Goal: Check status: Check status

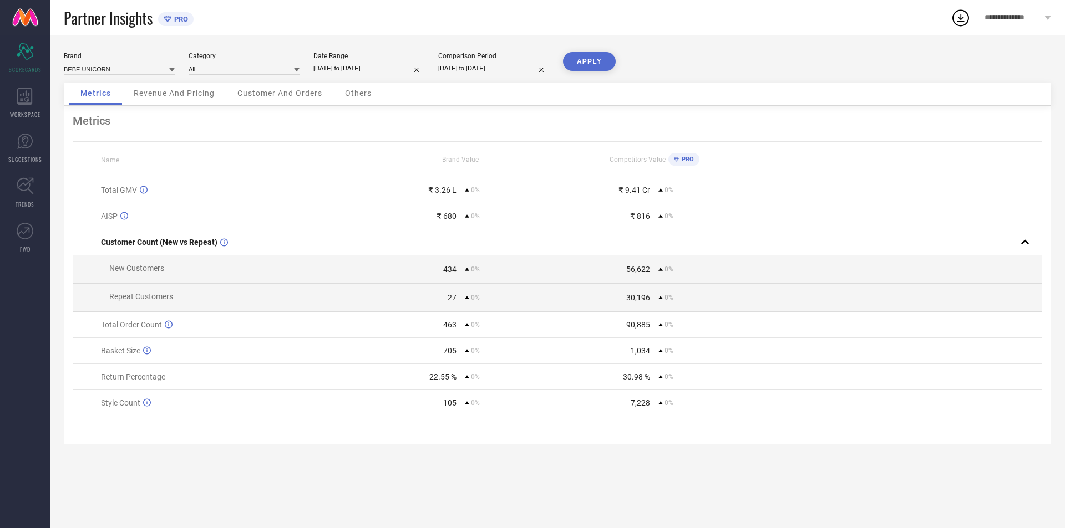
click at [608, 65] on button "APPLY" at bounding box center [589, 61] width 53 height 19
click at [28, 95] on icon at bounding box center [25, 96] width 16 height 17
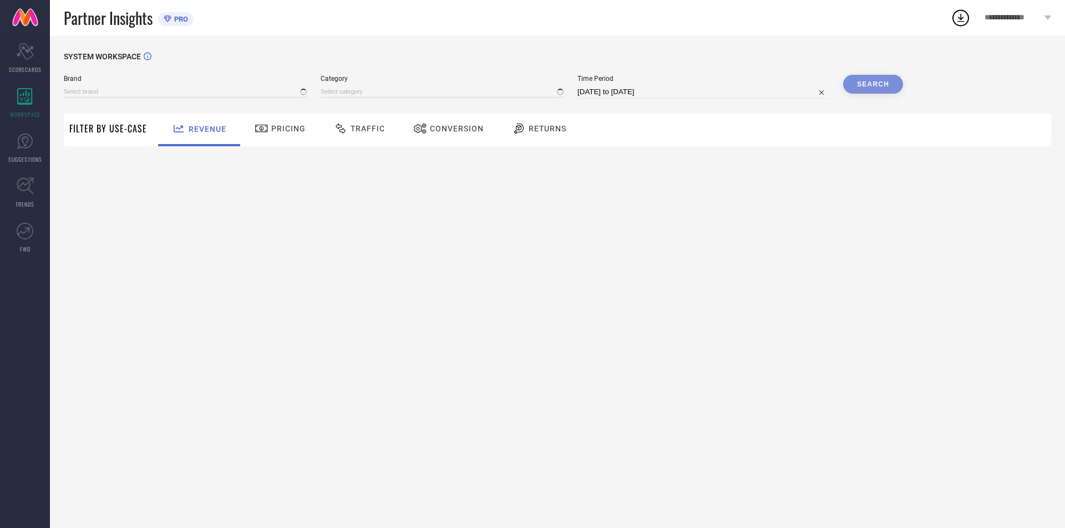
type input "BEBE UNICORN"
type input "All"
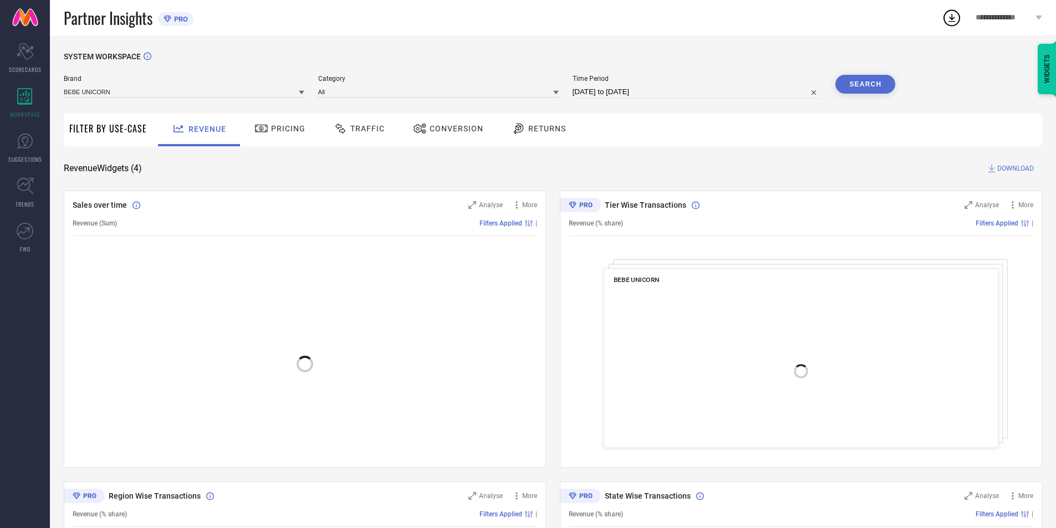
click at [528, 127] on span "Returns" at bounding box center [547, 128] width 38 height 9
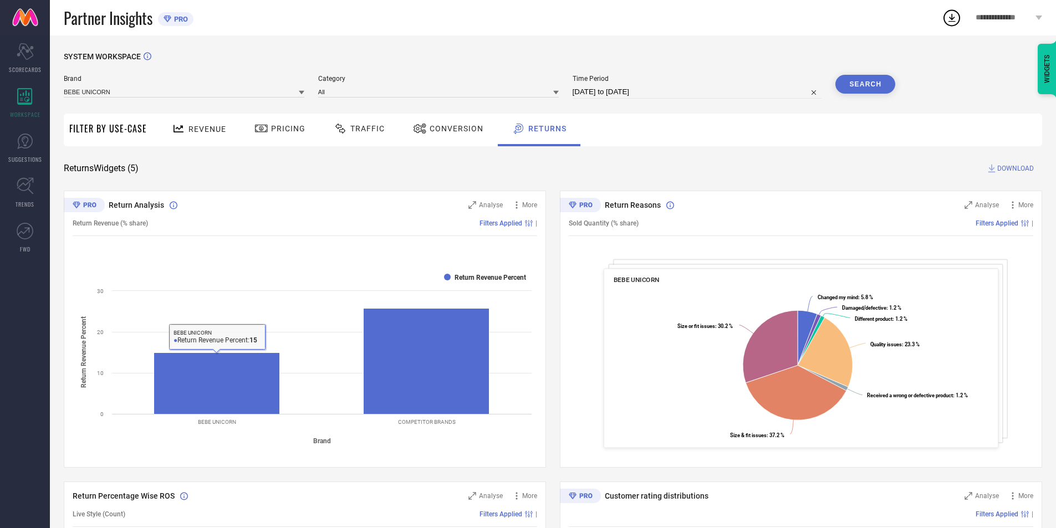
select select "6"
select select "2025"
select select "7"
select select "2025"
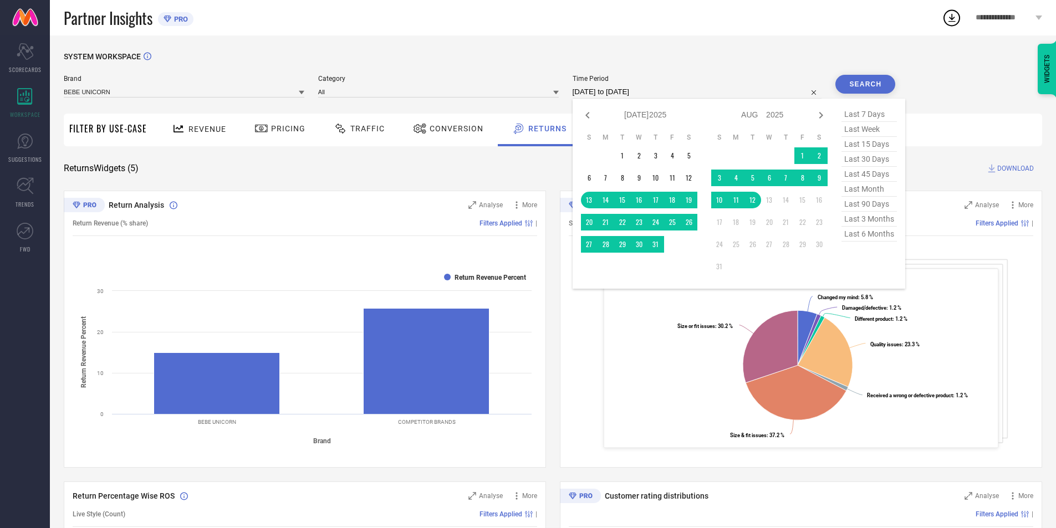
click at [624, 93] on input "[DATE] to [DATE]" at bounding box center [697, 91] width 249 height 13
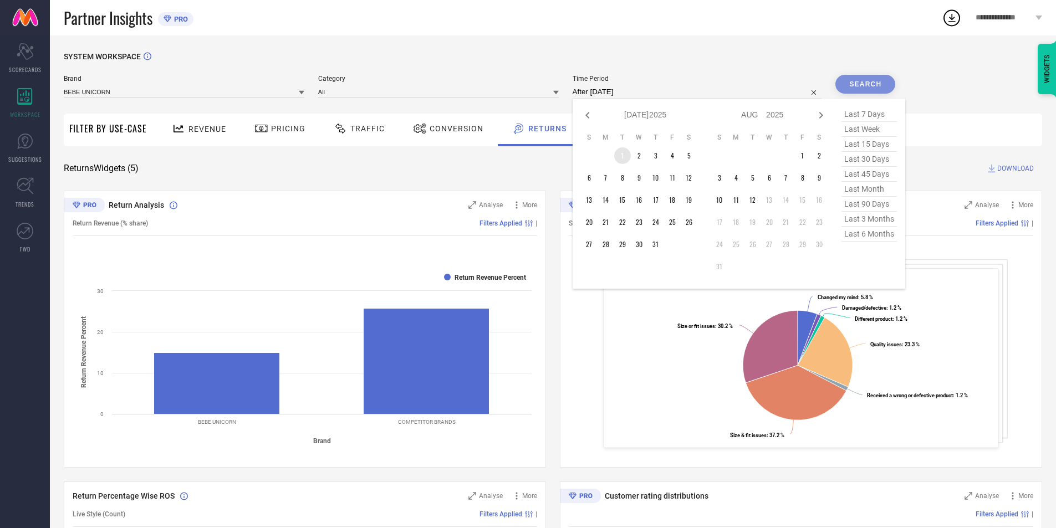
click at [623, 153] on td "1" at bounding box center [622, 155] width 17 height 17
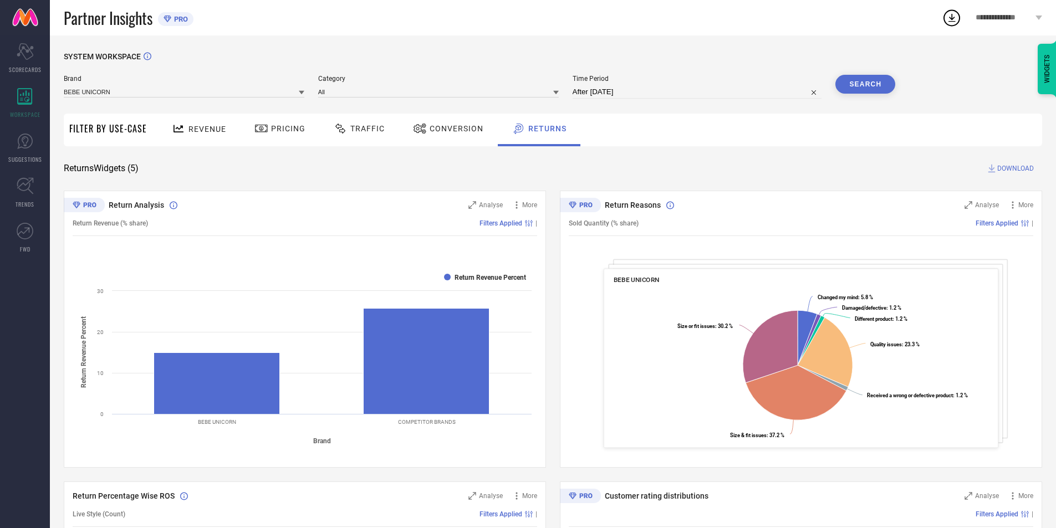
type input "[DATE] to [DATE]"
click at [868, 89] on button "Search" at bounding box center [866, 84] width 60 height 19
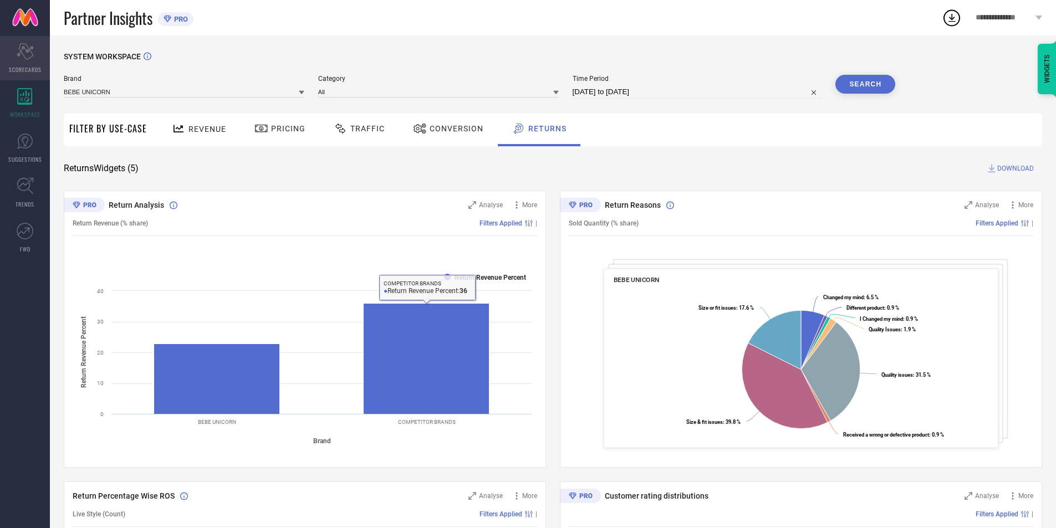
click at [24, 56] on icon "Scorecard" at bounding box center [25, 51] width 17 height 17
